Goal: Communication & Community: Answer question/provide support

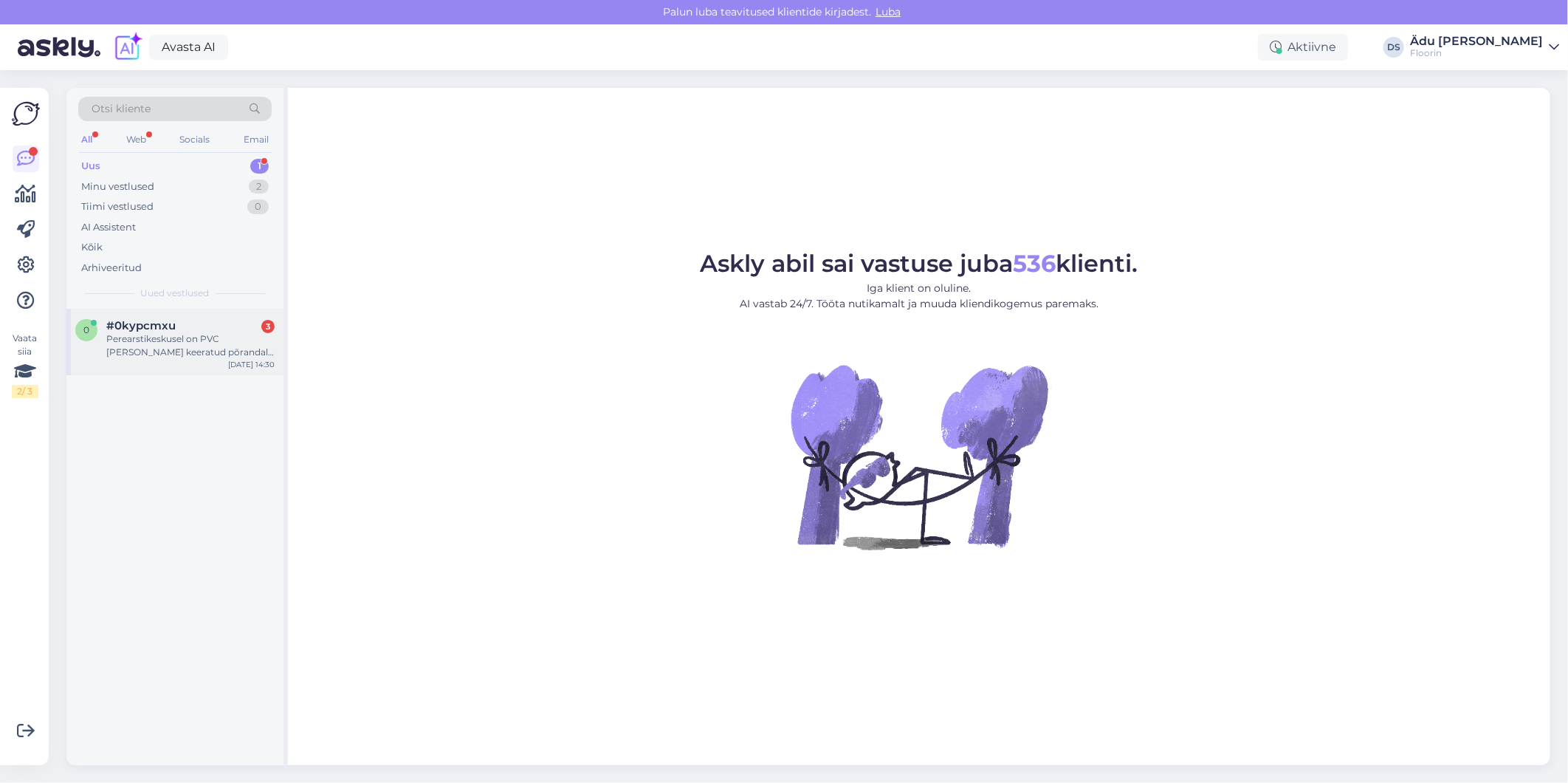
click at [202, 309] on div "0 #0kypcmxu 3 Perearstikeskusel on PVC [PERSON_NAME] keeratud põrandalt seinale…" at bounding box center [175, 342] width 217 height 66
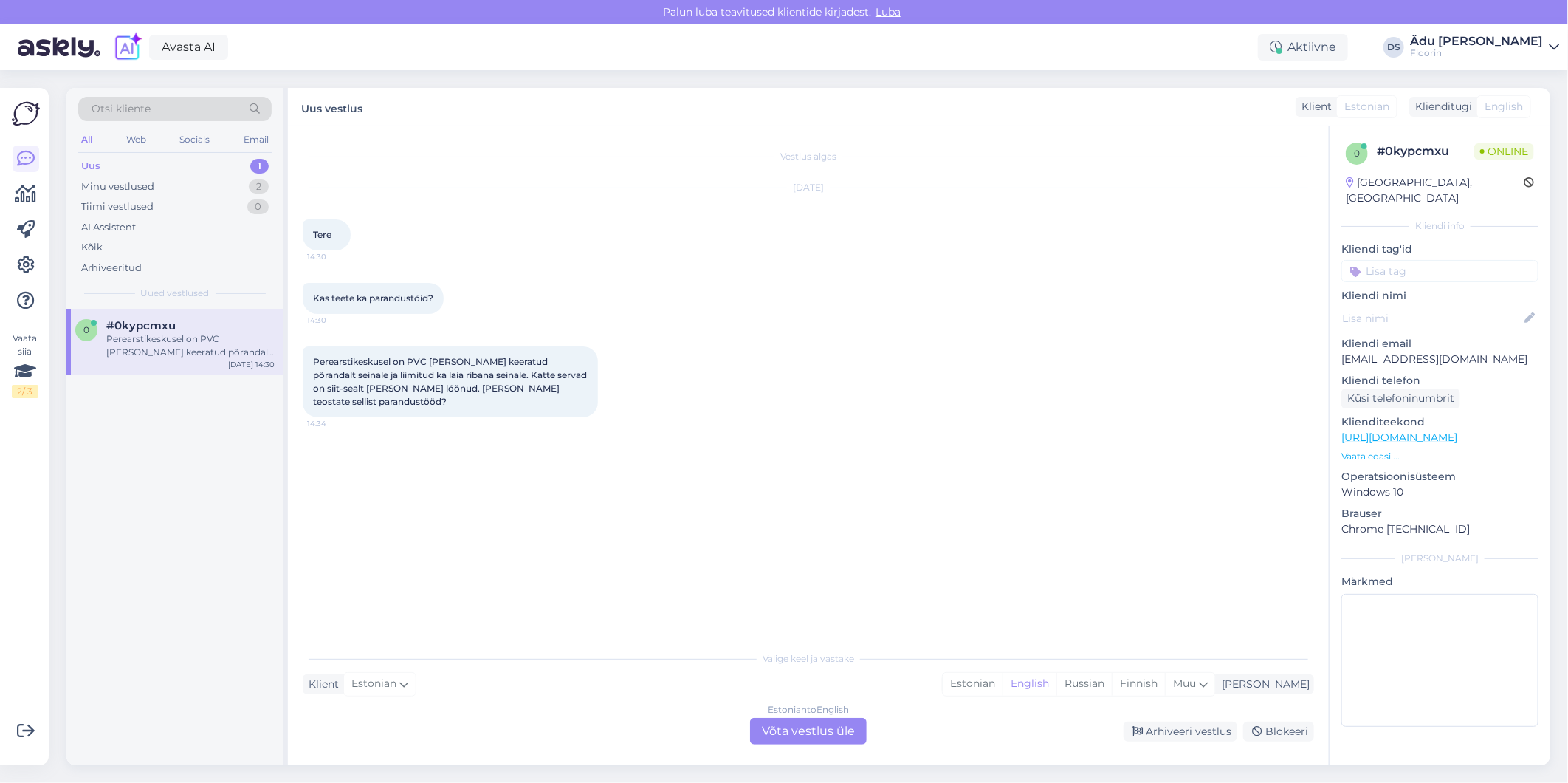
click at [810, 723] on div "Estonian to English Võta vestlus üle" at bounding box center [808, 731] width 116 height 26
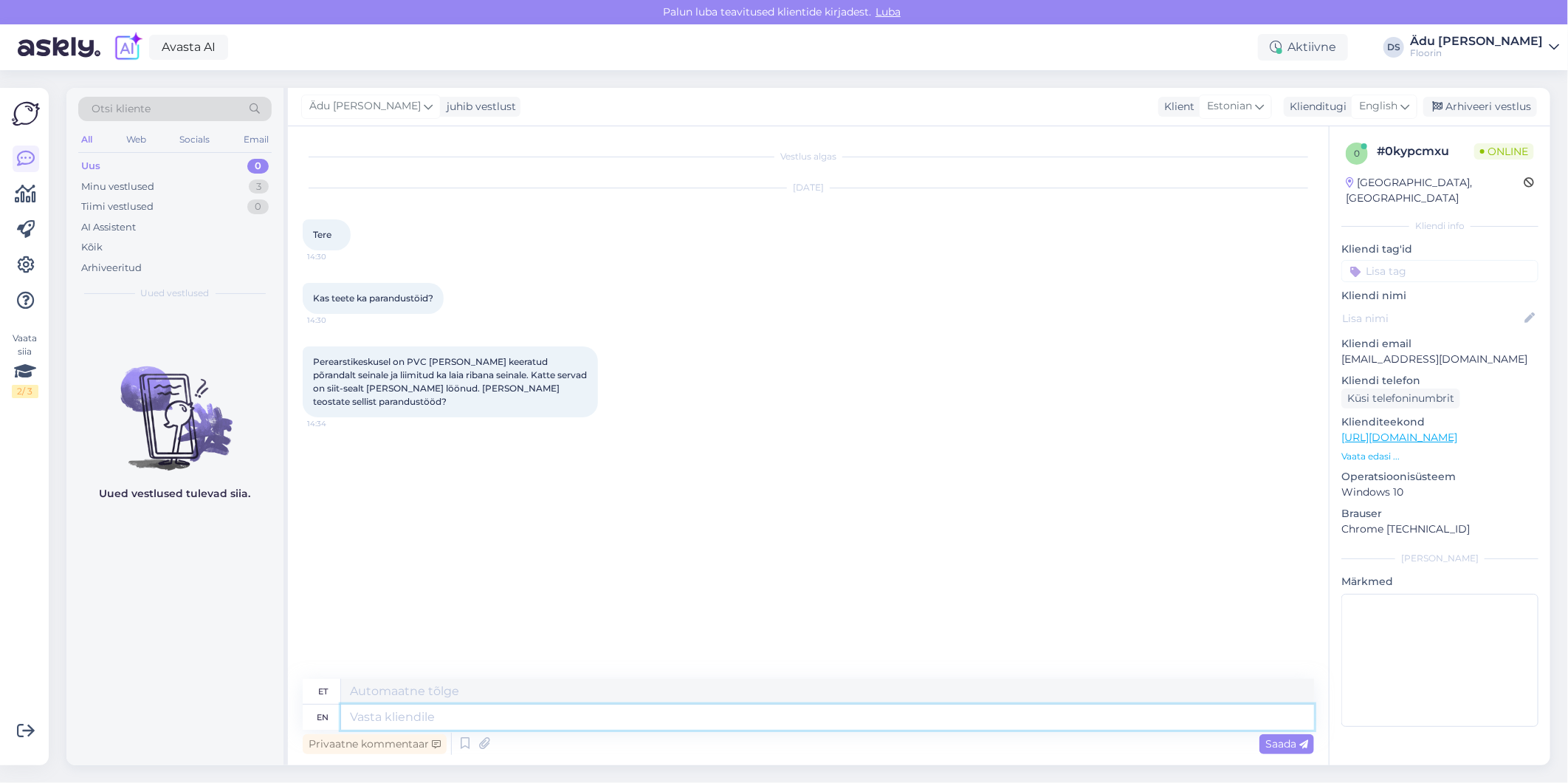
click at [599, 715] on textarea at bounding box center [827, 717] width 973 height 25
click at [1381, 118] on div "English" at bounding box center [1384, 106] width 66 height 24
type input "est"
click at [1356, 171] on link "Estonian" at bounding box center [1351, 171] width 163 height 24
click at [521, 717] on textarea at bounding box center [808, 714] width 1012 height 31
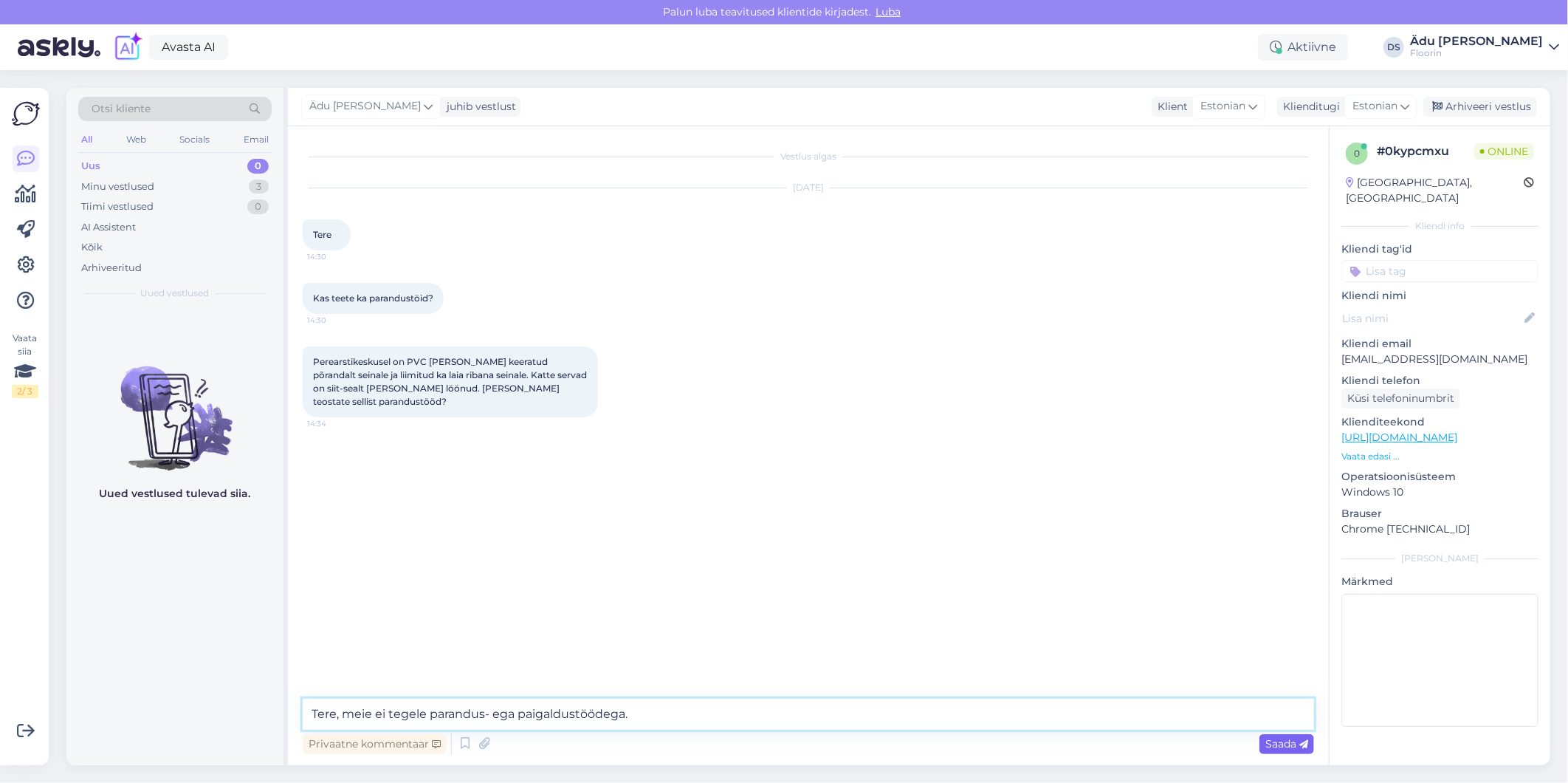
type textarea "Tere, meie ei tegele parandus- ega paigaldustöödega."
click at [1289, 742] on span "Saada" at bounding box center [1286, 744] width 43 height 13
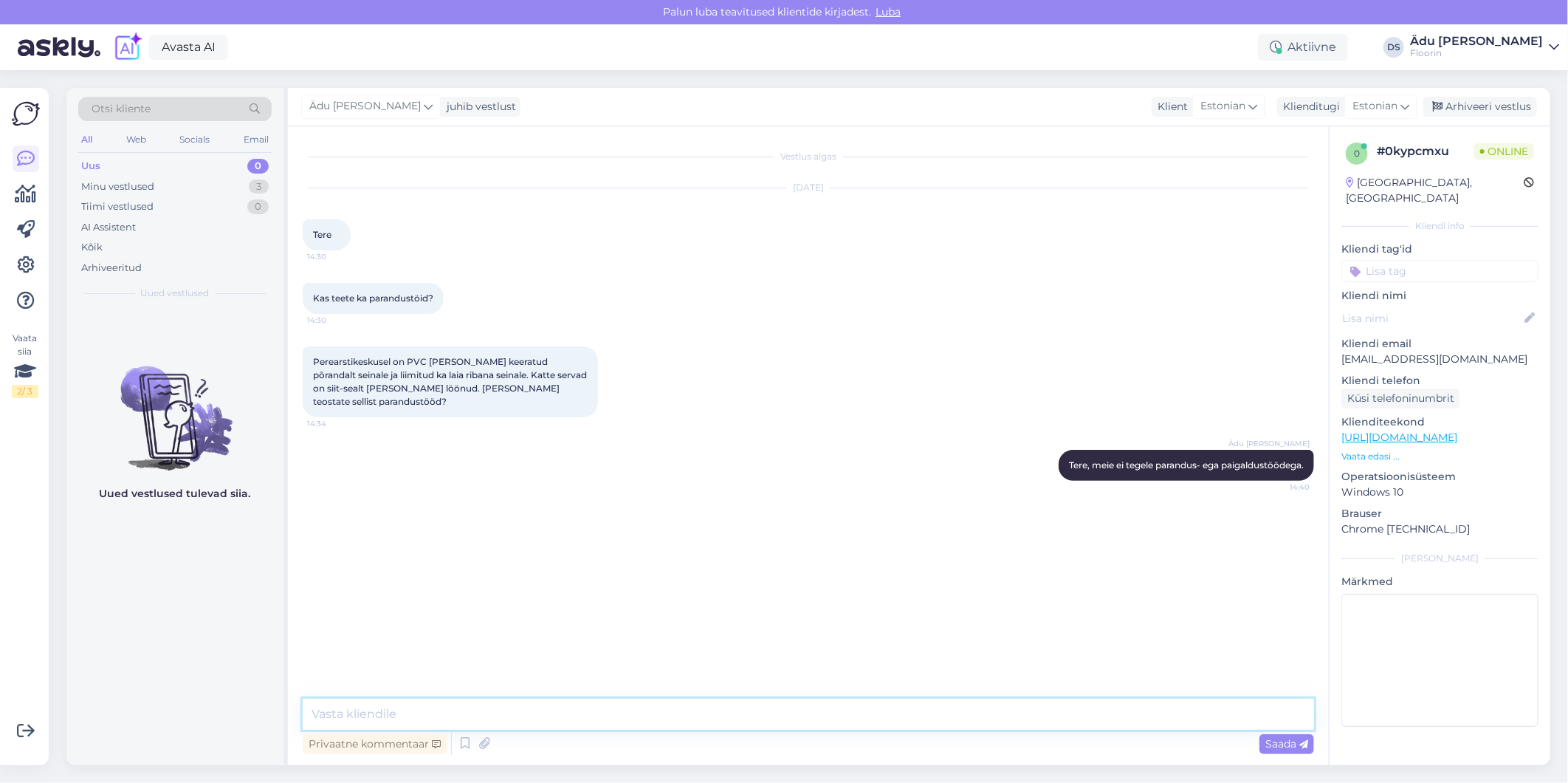
click at [407, 711] on textarea at bounding box center [808, 714] width 1012 height 31
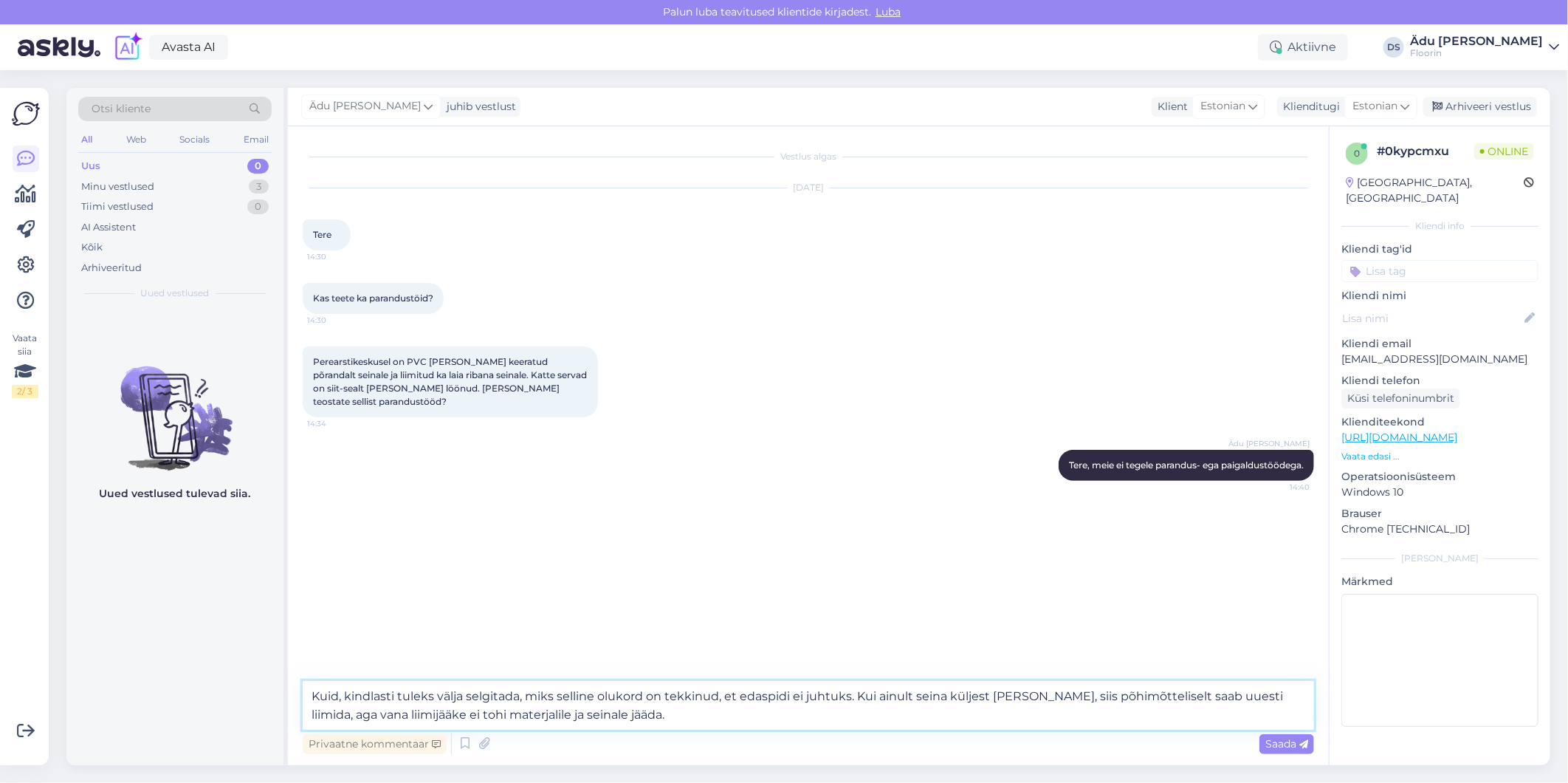
type textarea "Kuid, kindlasti tuleks välja selgitada, miks selline olukord on tekkinud, et ed…"
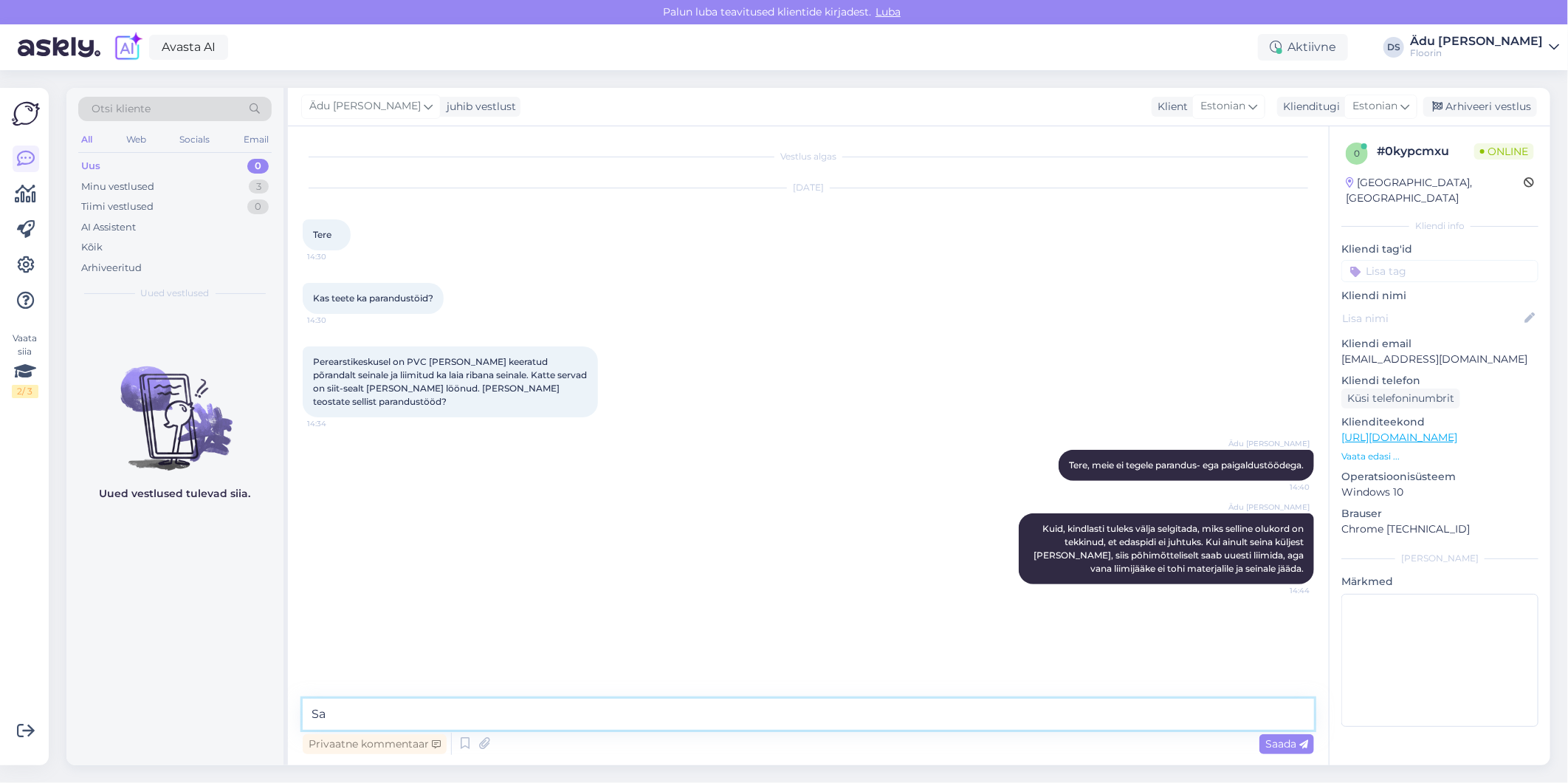
type textarea "S"
